Goal: Book appointment/travel/reservation

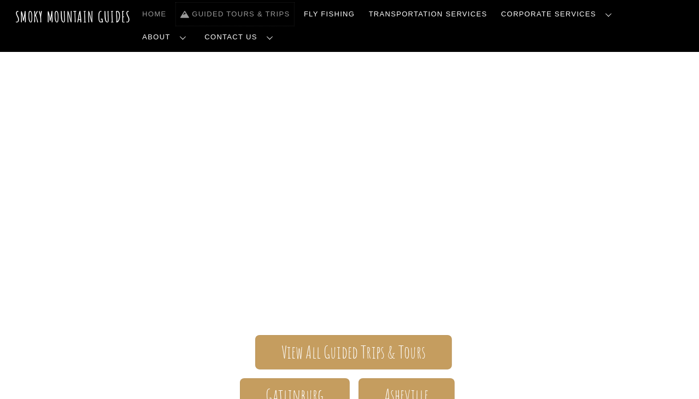
click at [249, 10] on link "Guided Tours & Trips" at bounding box center [235, 14] width 118 height 23
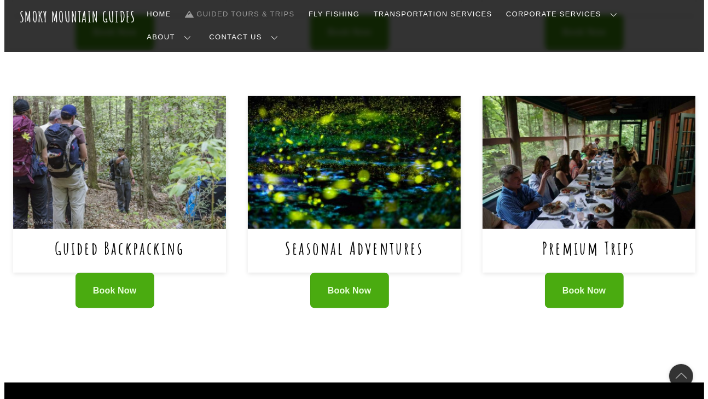
scroll to position [678, 0]
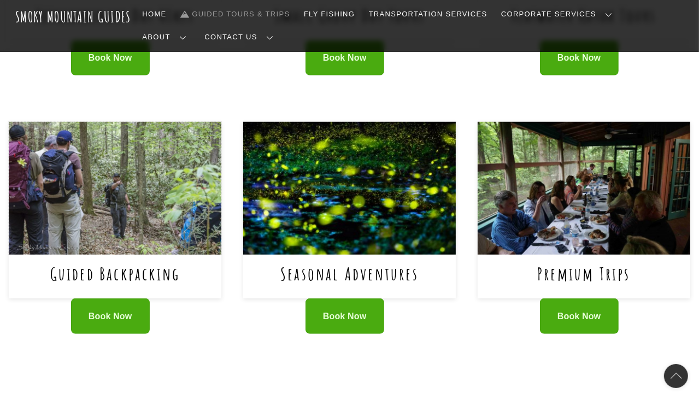
click at [125, 171] on img at bounding box center [115, 188] width 213 height 133
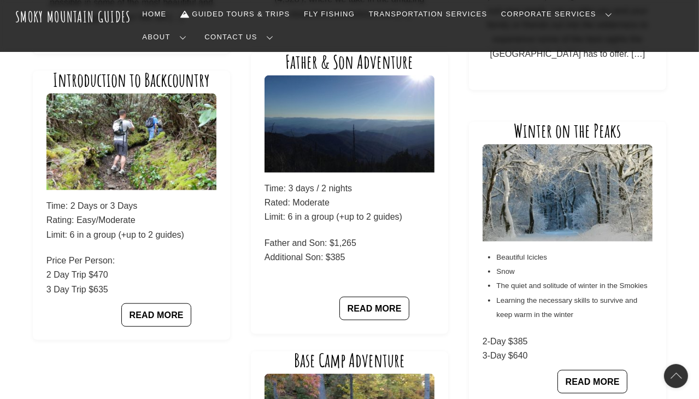
scroll to position [982, 0]
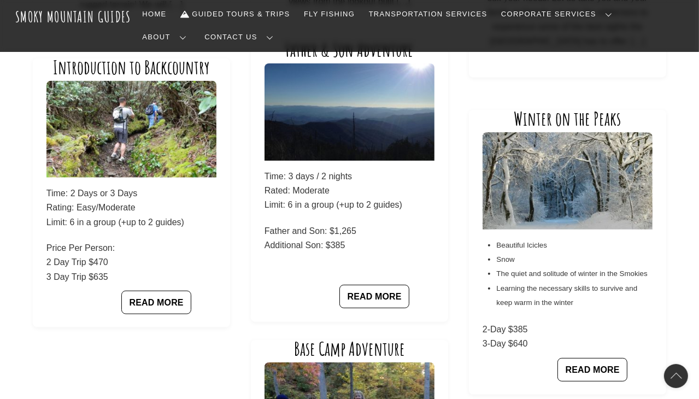
click at [306, 190] on p "Time: 3 days / 2 nights Rated: Moderate Limit: 6 in a group (+up to 2 guides)" at bounding box center [350, 191] width 170 height 43
click at [346, 147] on img at bounding box center [350, 112] width 170 height 97
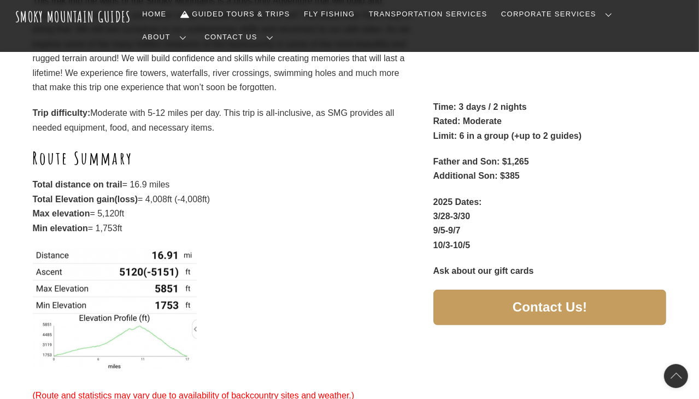
scroll to position [288, 0]
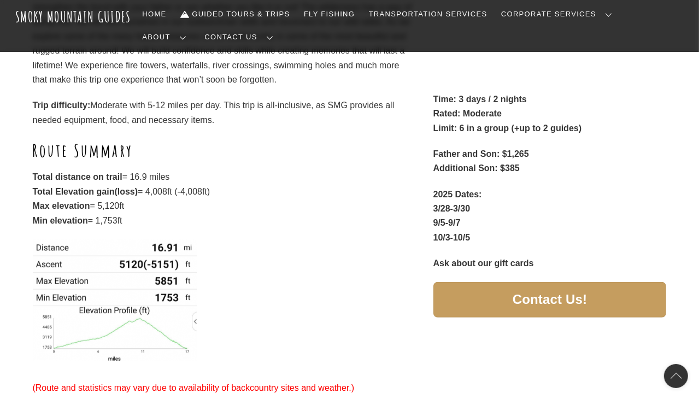
click at [670, 186] on div "Deep into the forest we will journey to answer the call of the wild! This trek …" at bounding box center [349, 165] width 699 height 536
click at [680, 149] on div "Deep into the forest we will journey to answer the call of the wild! This trek …" at bounding box center [349, 165] width 699 height 536
